Goal: Register for event/course

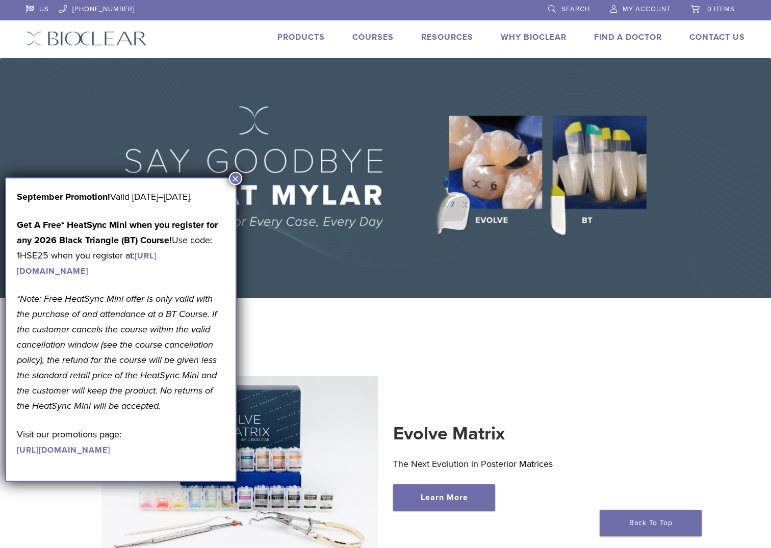
click at [234, 181] on button "×" at bounding box center [235, 178] width 13 height 13
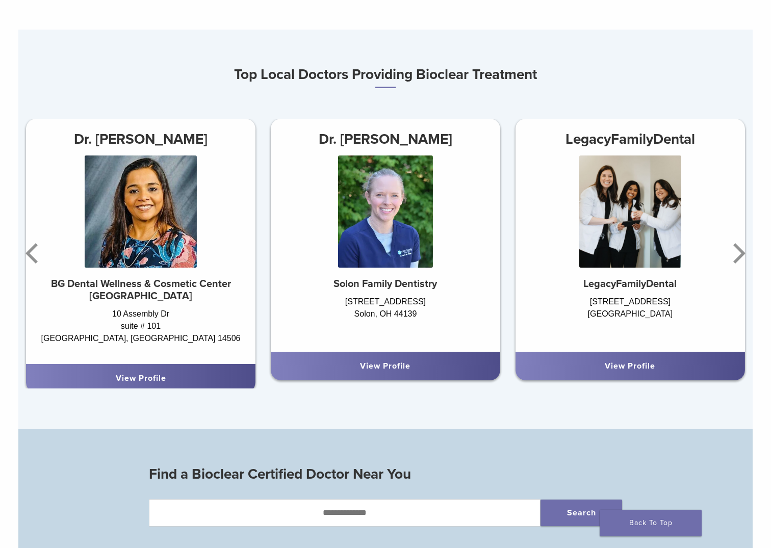
scroll to position [566, 0]
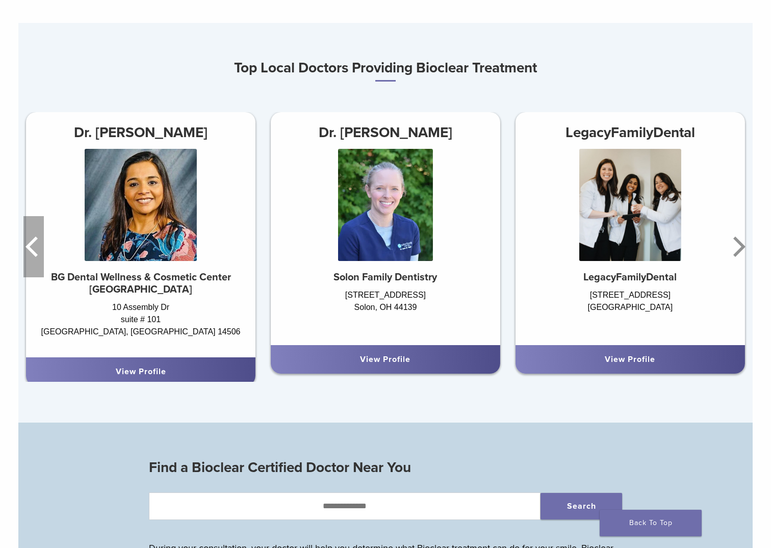
click at [35, 248] on icon "Previous" at bounding box center [33, 246] width 20 height 61
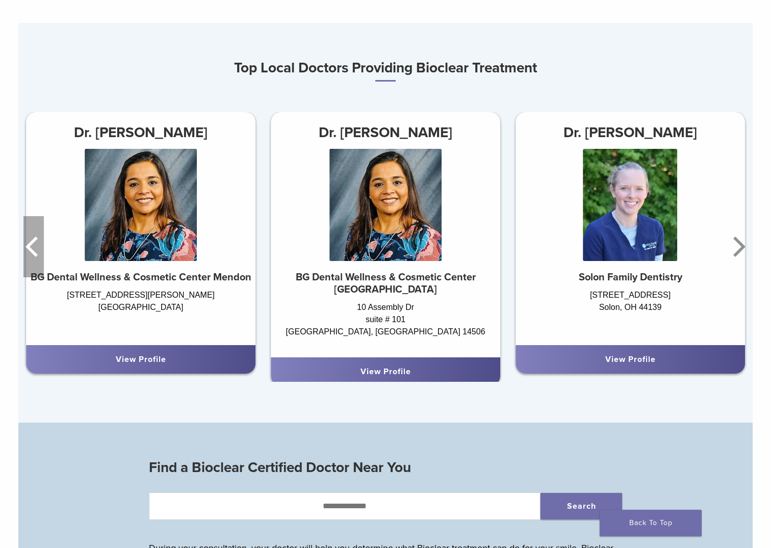
click at [35, 248] on icon "Previous" at bounding box center [33, 246] width 20 height 61
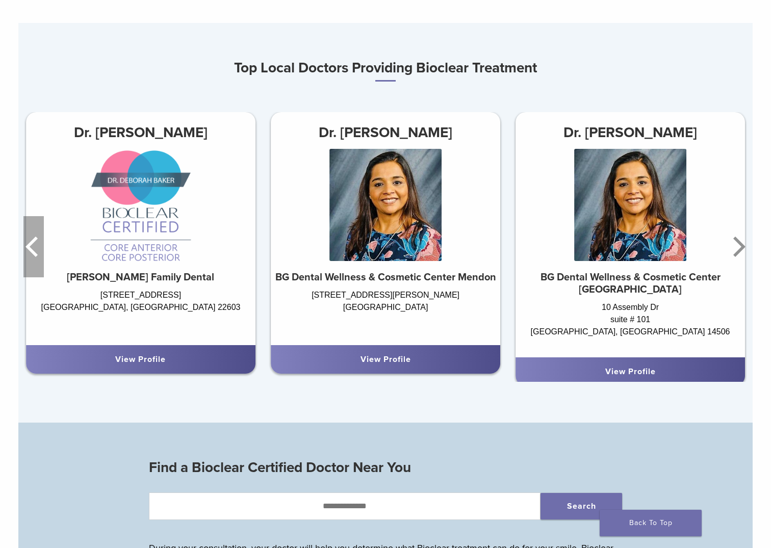
click at [35, 248] on icon "Previous" at bounding box center [33, 246] width 20 height 61
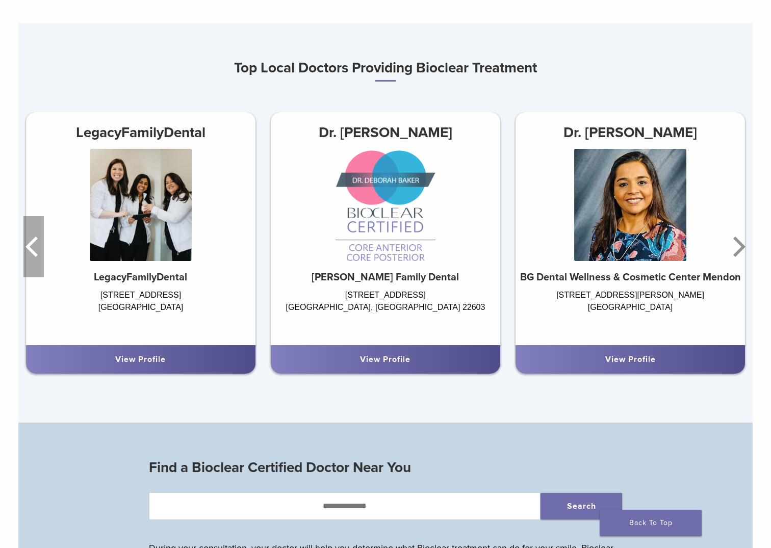
click at [35, 248] on icon "Previous" at bounding box center [33, 246] width 20 height 61
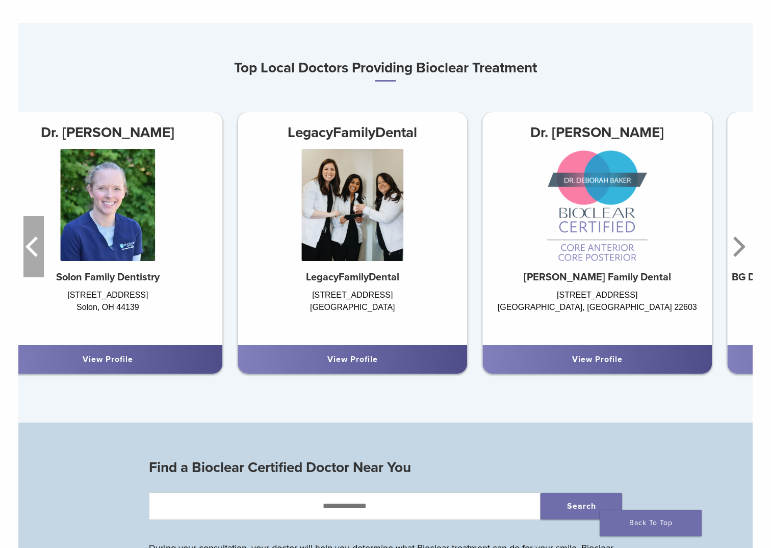
click at [35, 248] on icon "Previous" at bounding box center [33, 246] width 20 height 61
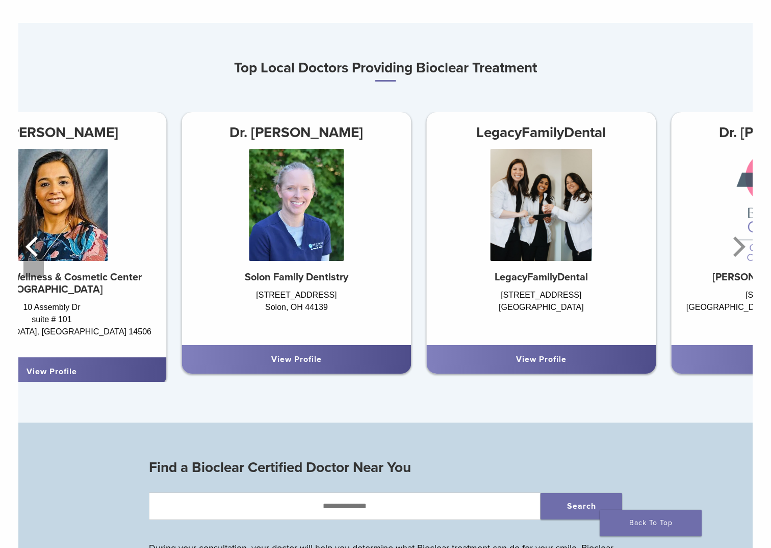
click at [35, 248] on icon "Previous" at bounding box center [33, 246] width 20 height 61
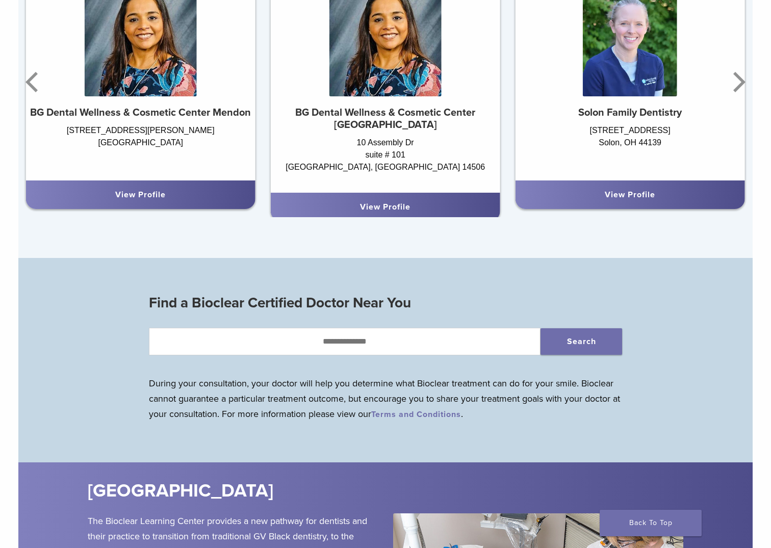
scroll to position [906, 0]
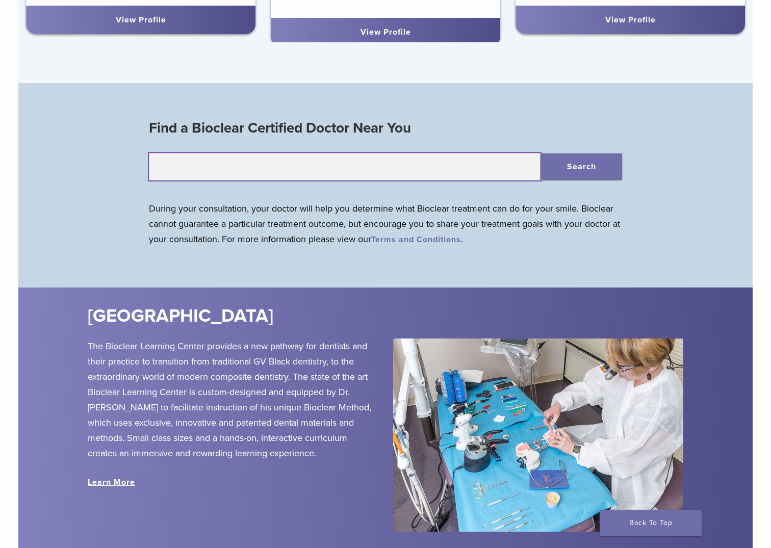
click at [450, 160] on input "text" at bounding box center [345, 167] width 392 height 28
type input "*****"
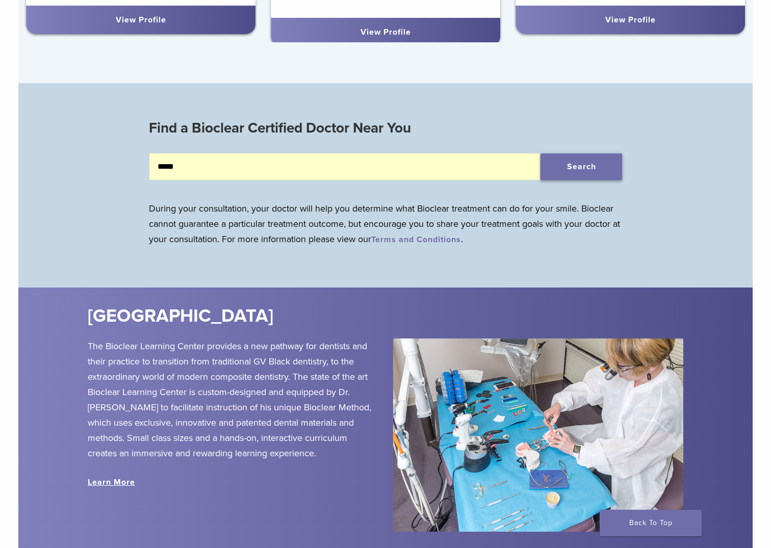
click at [591, 167] on button "Search" at bounding box center [581, 166] width 82 height 27
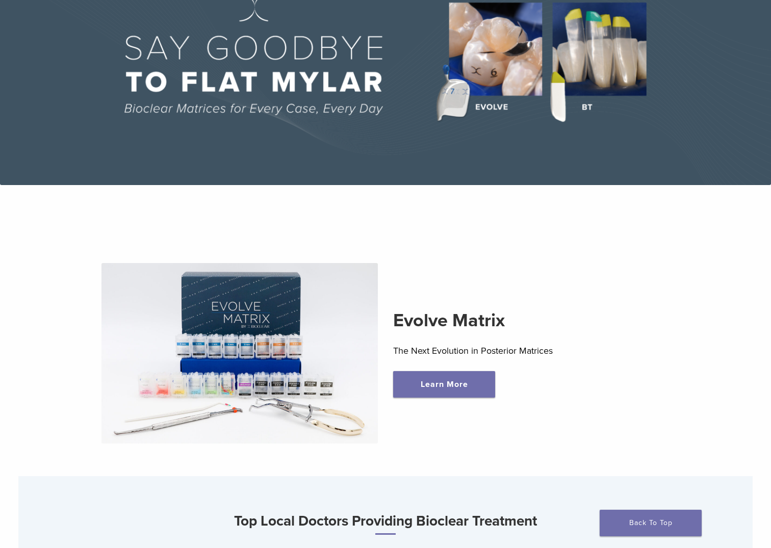
scroll to position [0, 0]
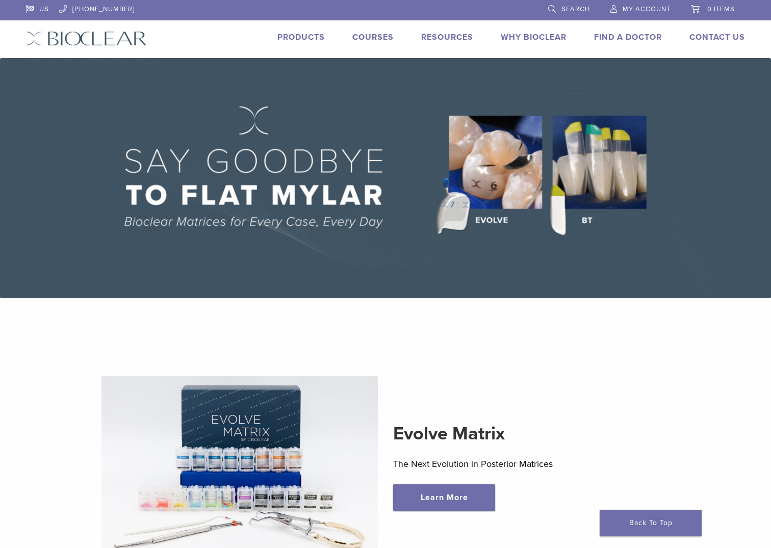
click at [362, 41] on link "Courses" at bounding box center [372, 37] width 41 height 10
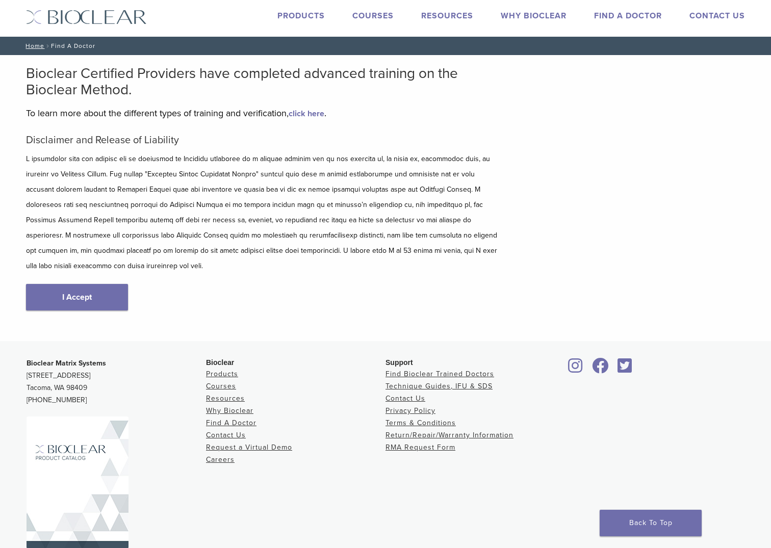
scroll to position [43, 0]
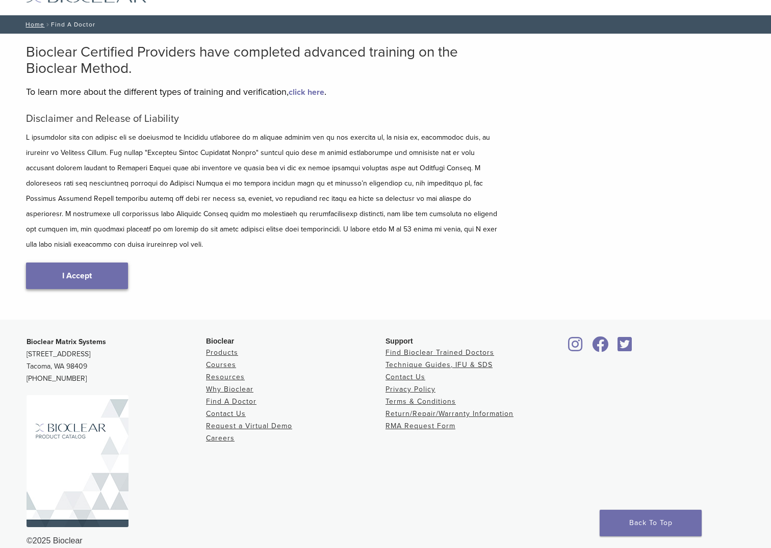
click at [67, 263] on link "I Accept" at bounding box center [77, 276] width 102 height 27
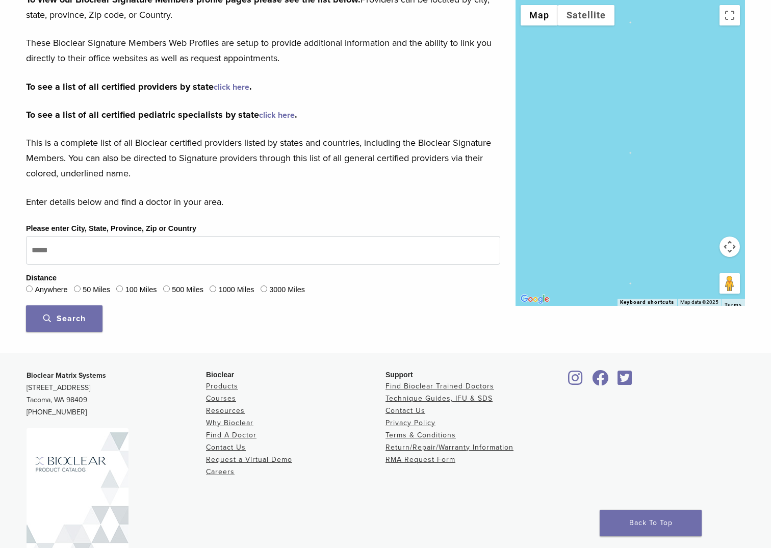
scroll to position [170, 0]
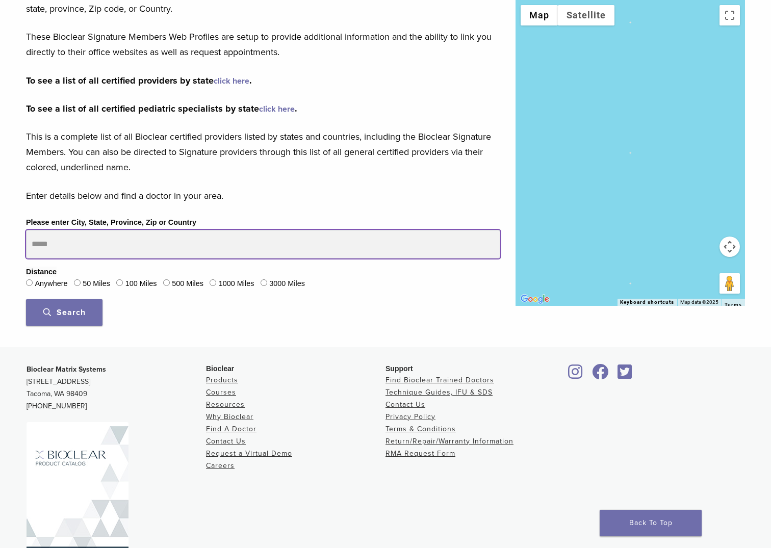
click at [75, 246] on input "Please enter City, State, Province, Zip or Country" at bounding box center [263, 244] width 474 height 29
type input "*****"
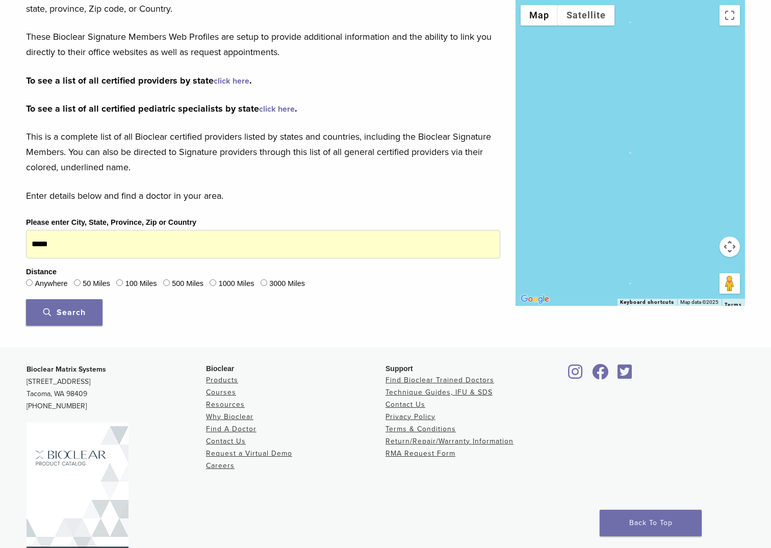
click at [65, 312] on span "Search" at bounding box center [64, 312] width 42 height 10
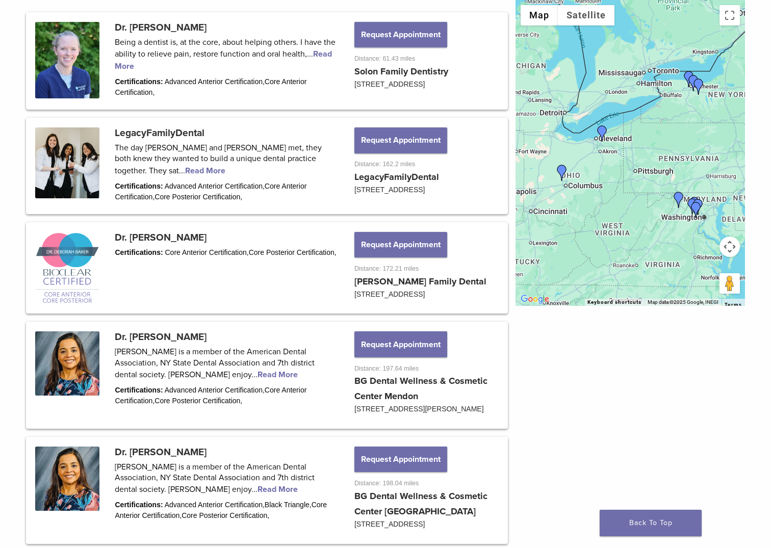
scroll to position [261, 0]
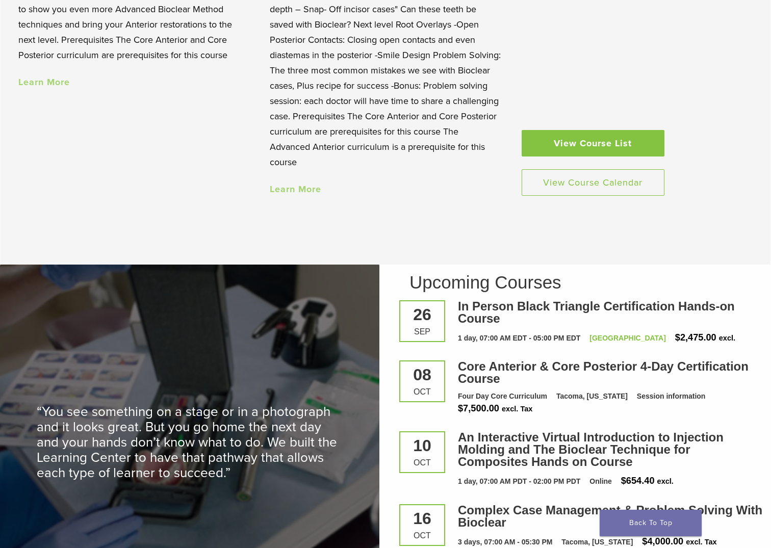
scroll to position [1133, 0]
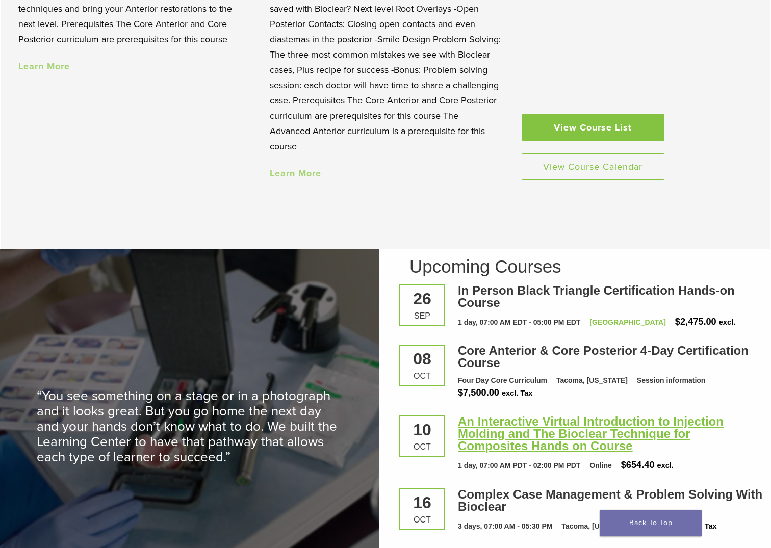
click at [519, 439] on link "An Interactive Virtual Introduction to Injection Molding and The Bioclear Techn…" at bounding box center [591, 433] width 266 height 38
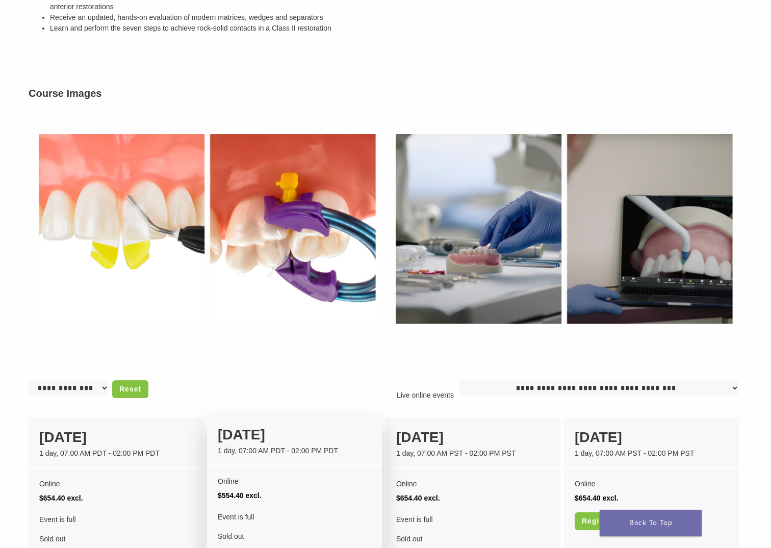
scroll to position [680, 0]
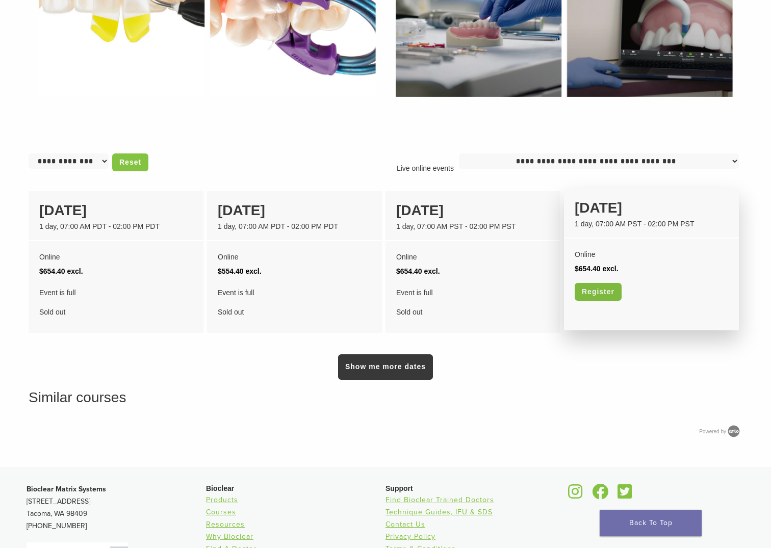
click at [605, 298] on link "Register" at bounding box center [598, 292] width 47 height 18
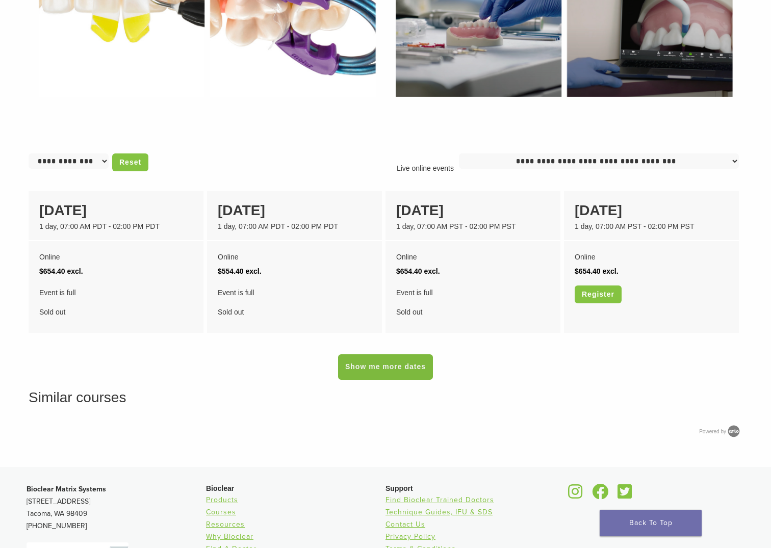
click at [419, 377] on link "Show me more dates" at bounding box center [385, 366] width 95 height 25
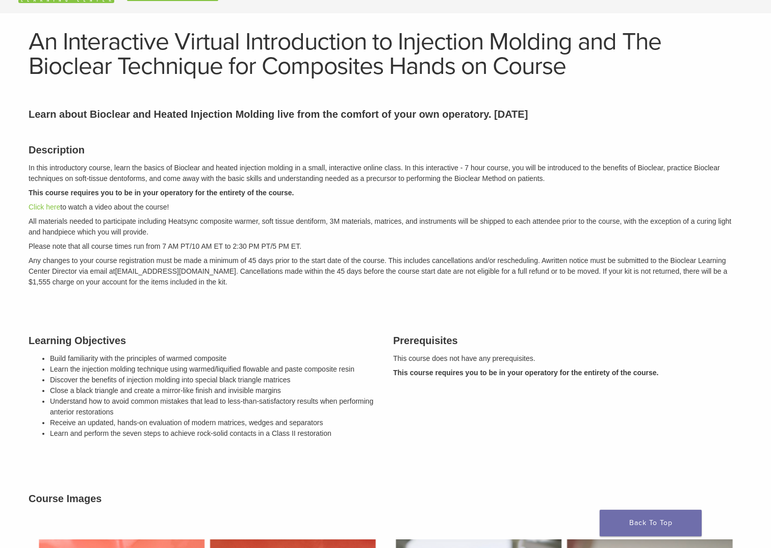
scroll to position [0, 0]
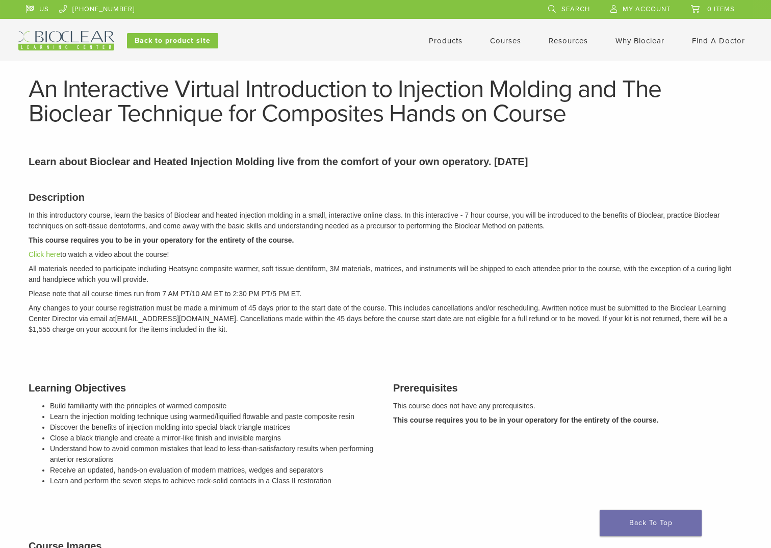
click at [447, 40] on link "Products" at bounding box center [446, 40] width 34 height 9
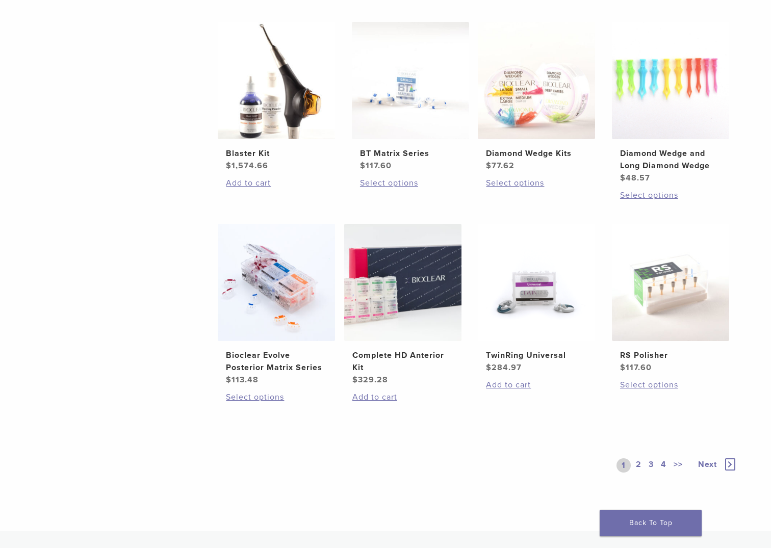
scroll to position [623, 0]
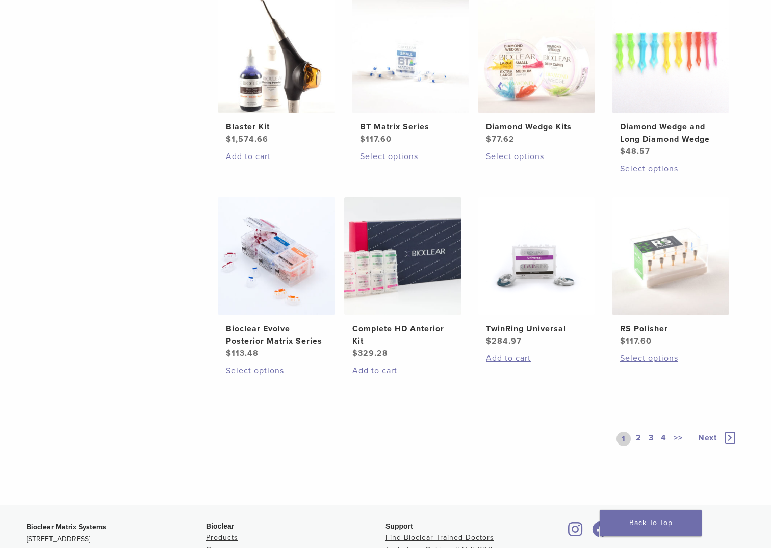
click at [641, 442] on link "2" at bounding box center [639, 439] width 10 height 14
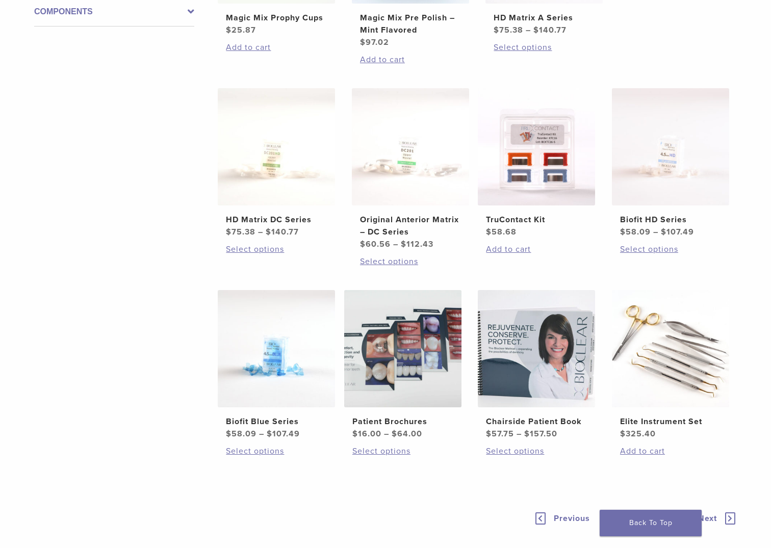
scroll to position [680, 0]
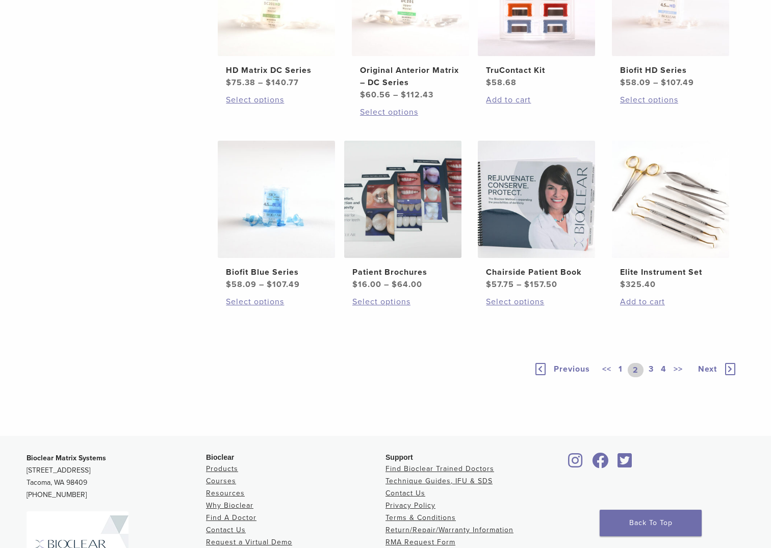
click at [654, 369] on link "3" at bounding box center [650, 370] width 9 height 14
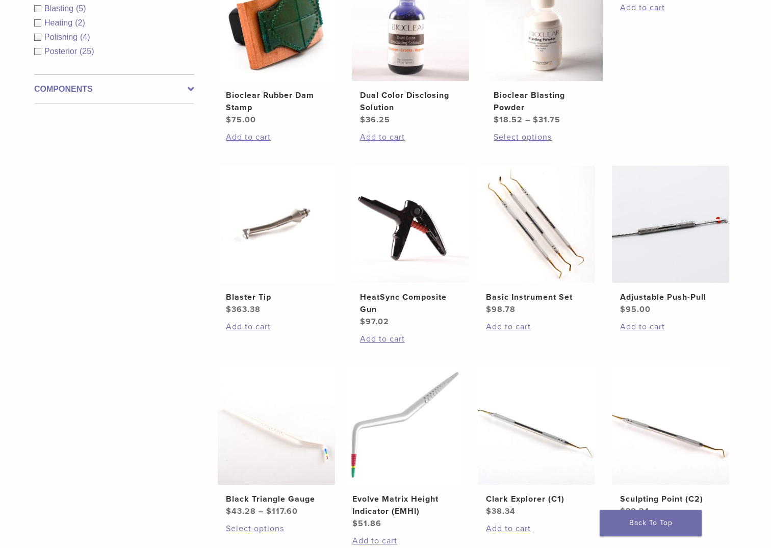
scroll to position [226, 0]
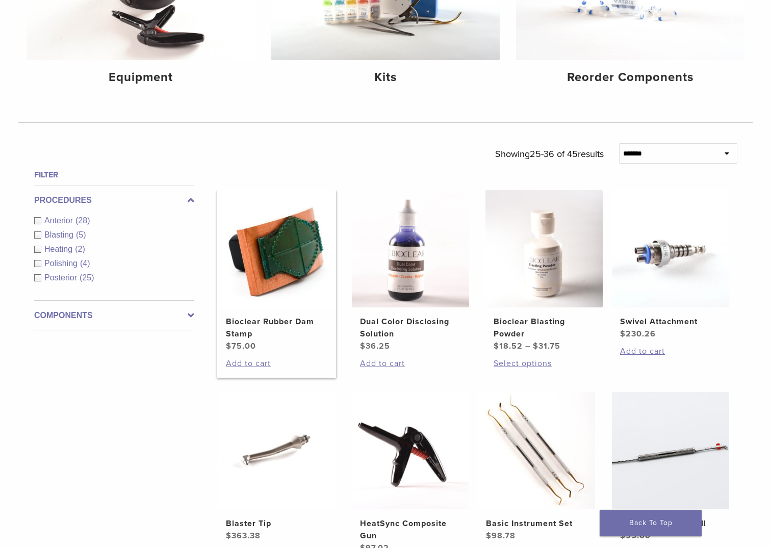
click at [254, 277] on img at bounding box center [276, 248] width 117 height 117
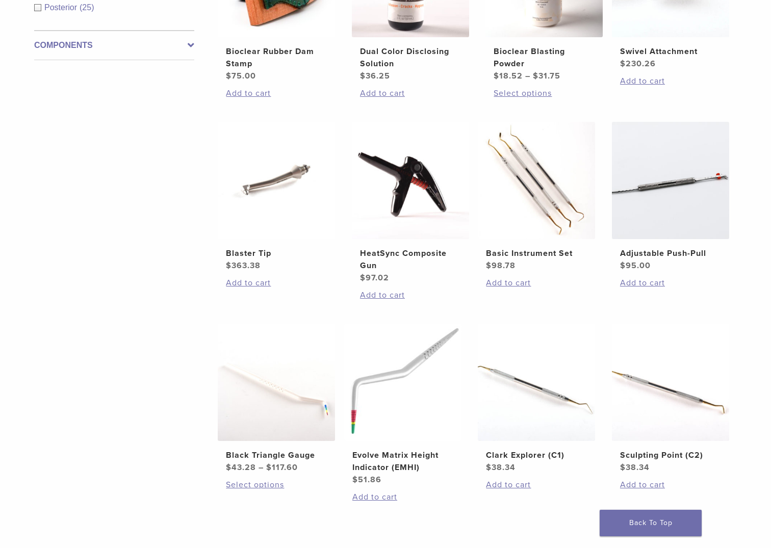
scroll to position [340, 0]
